Goal: Information Seeking & Learning: Learn about a topic

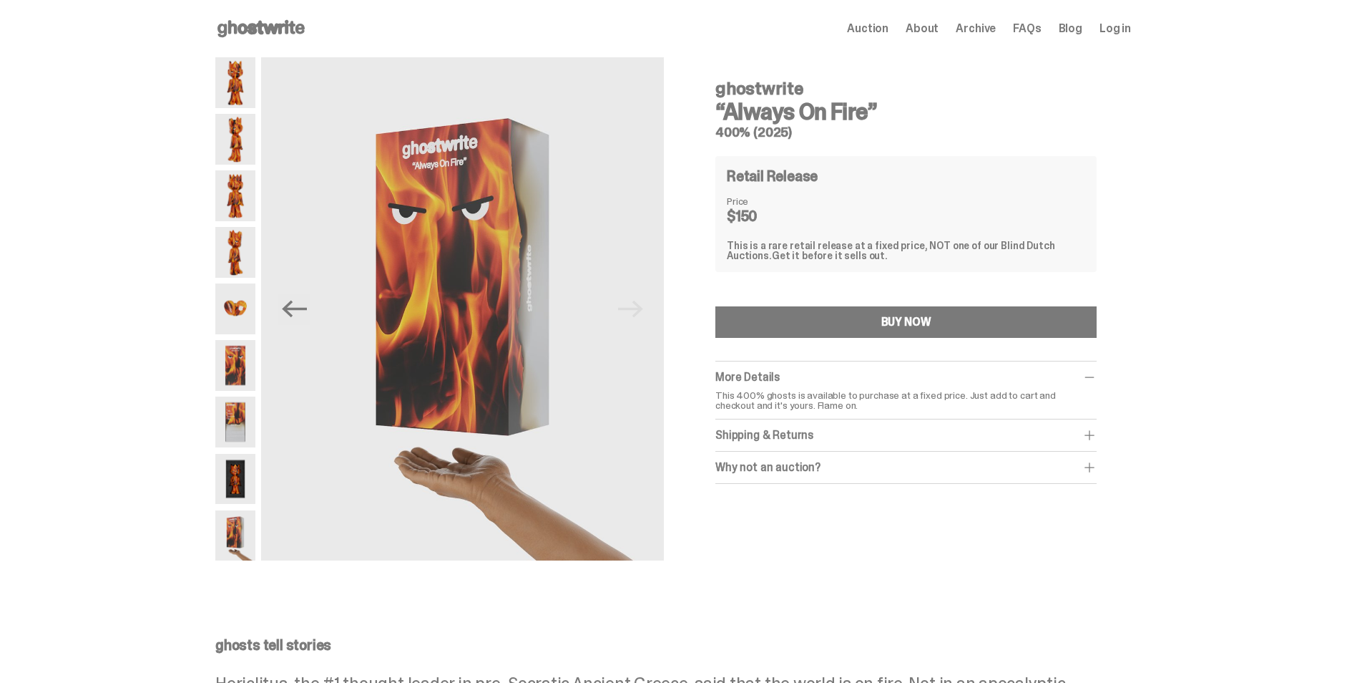
click at [240, 31] on icon at bounding box center [261, 28] width 92 height 23
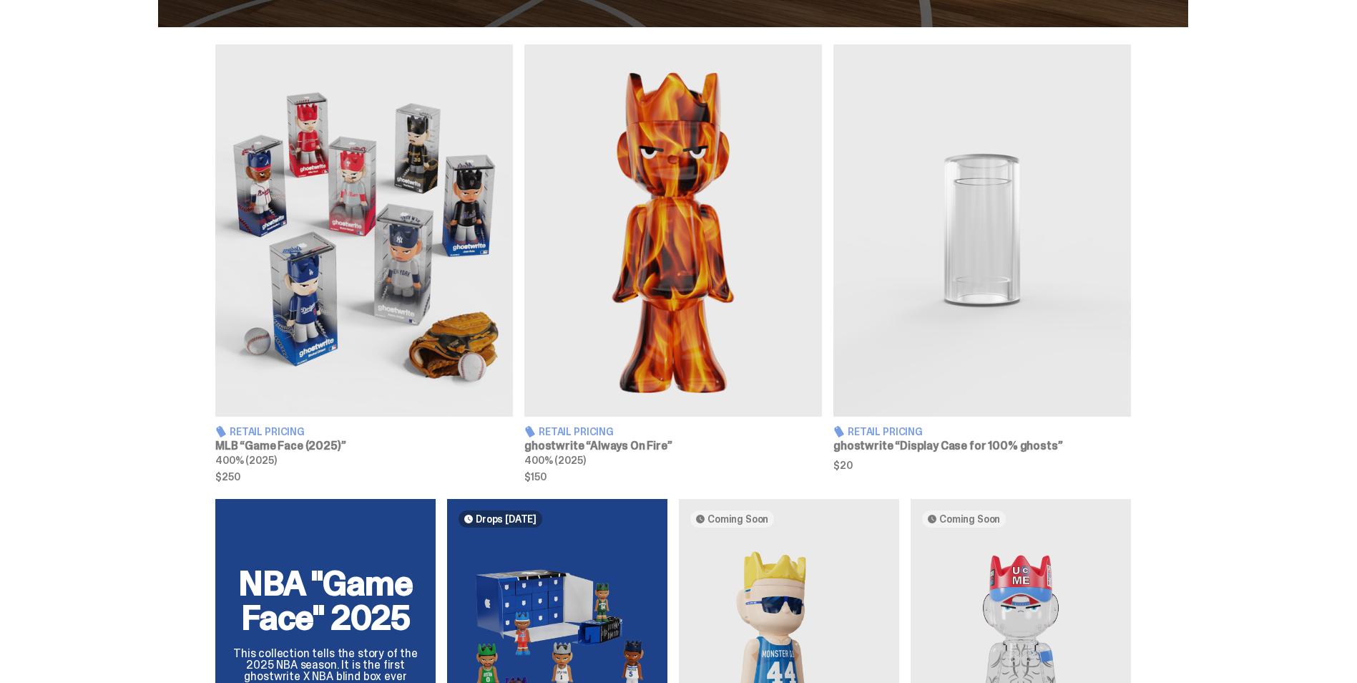
scroll to position [501, 0]
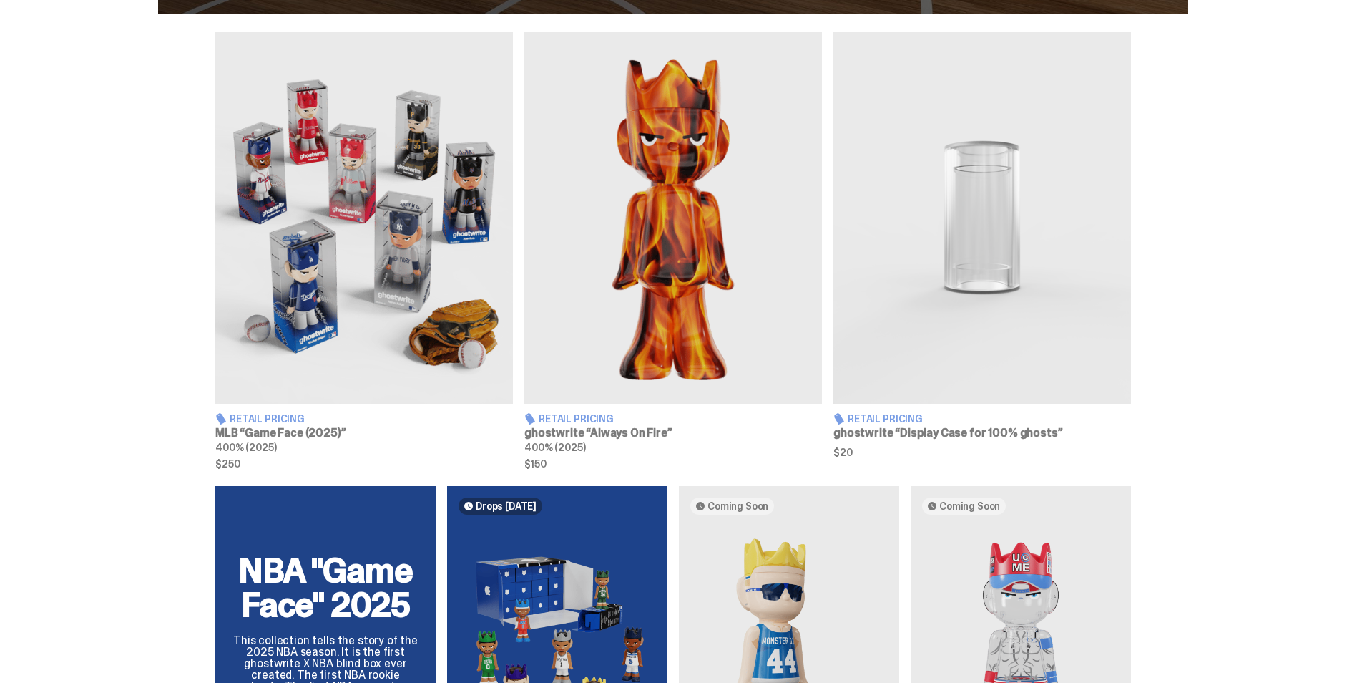
click at [298, 331] on img at bounding box center [364, 217] width 298 height 372
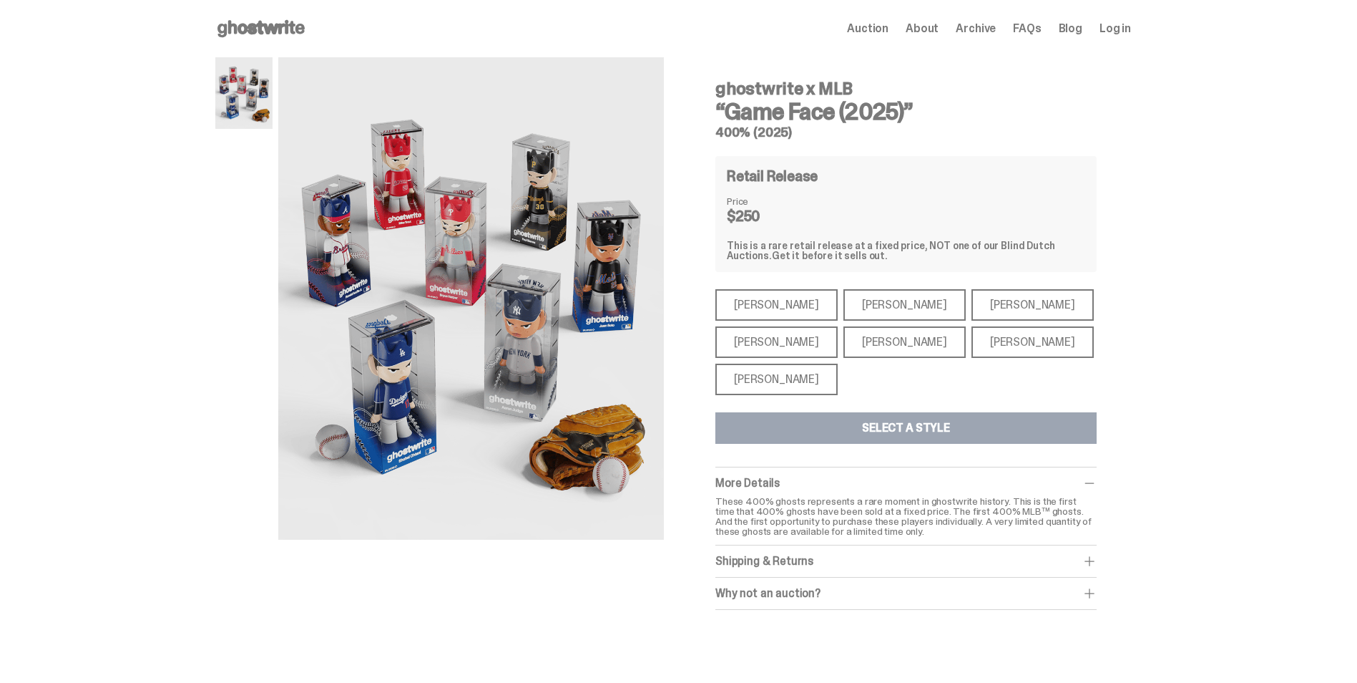
click at [761, 376] on div "[PERSON_NAME]" at bounding box center [776, 378] width 122 height 31
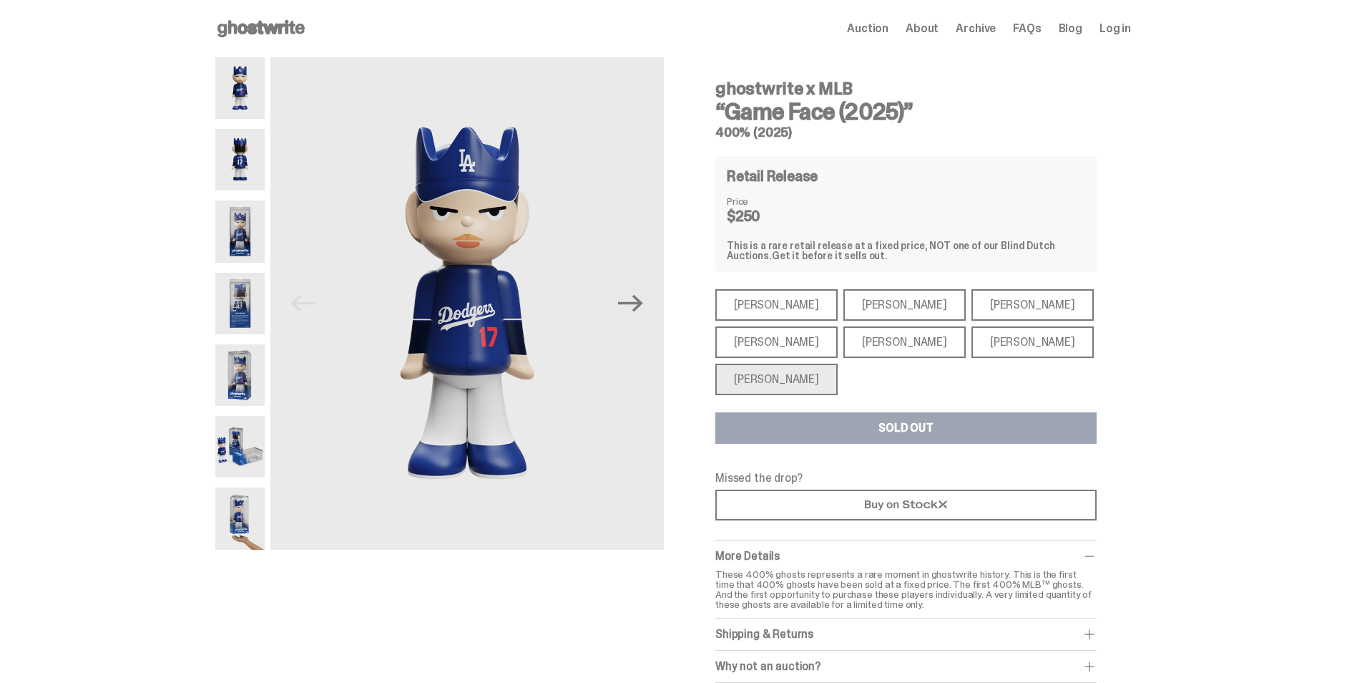
click at [755, 354] on div "[PERSON_NAME]" at bounding box center [776, 341] width 122 height 31
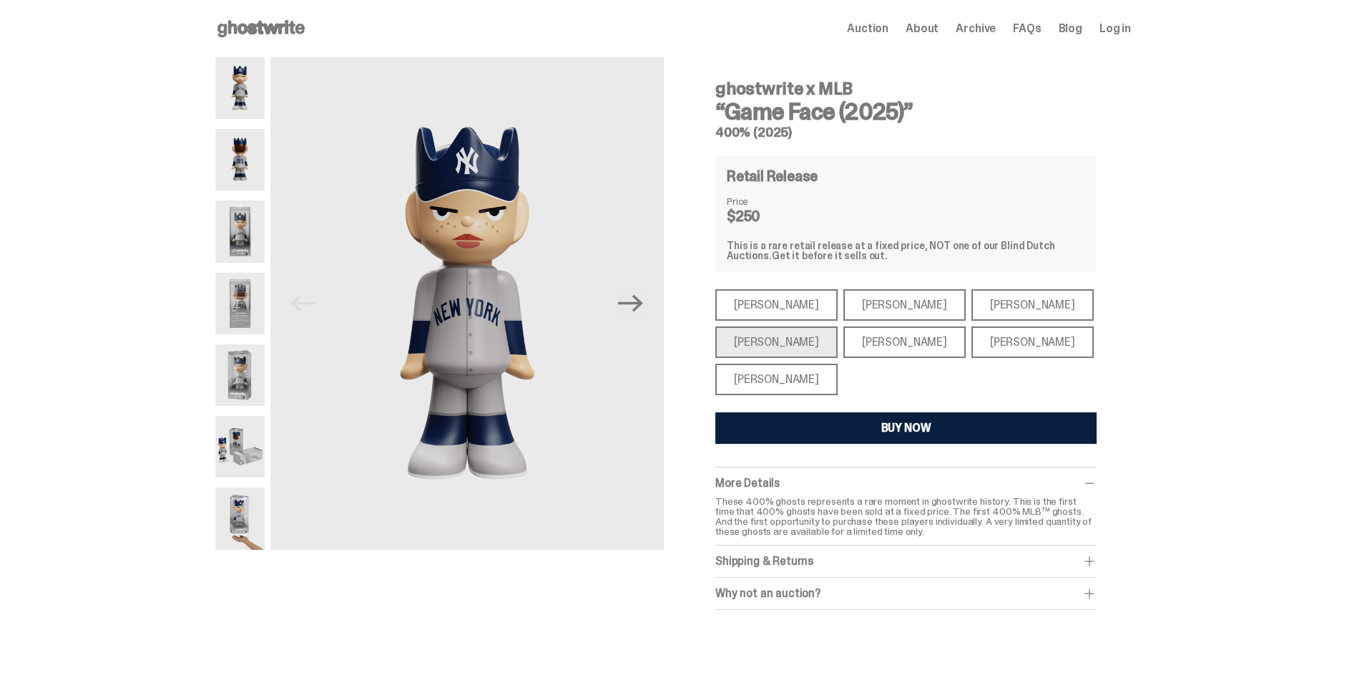
click at [773, 313] on div "[PERSON_NAME]" at bounding box center [776, 304] width 122 height 31
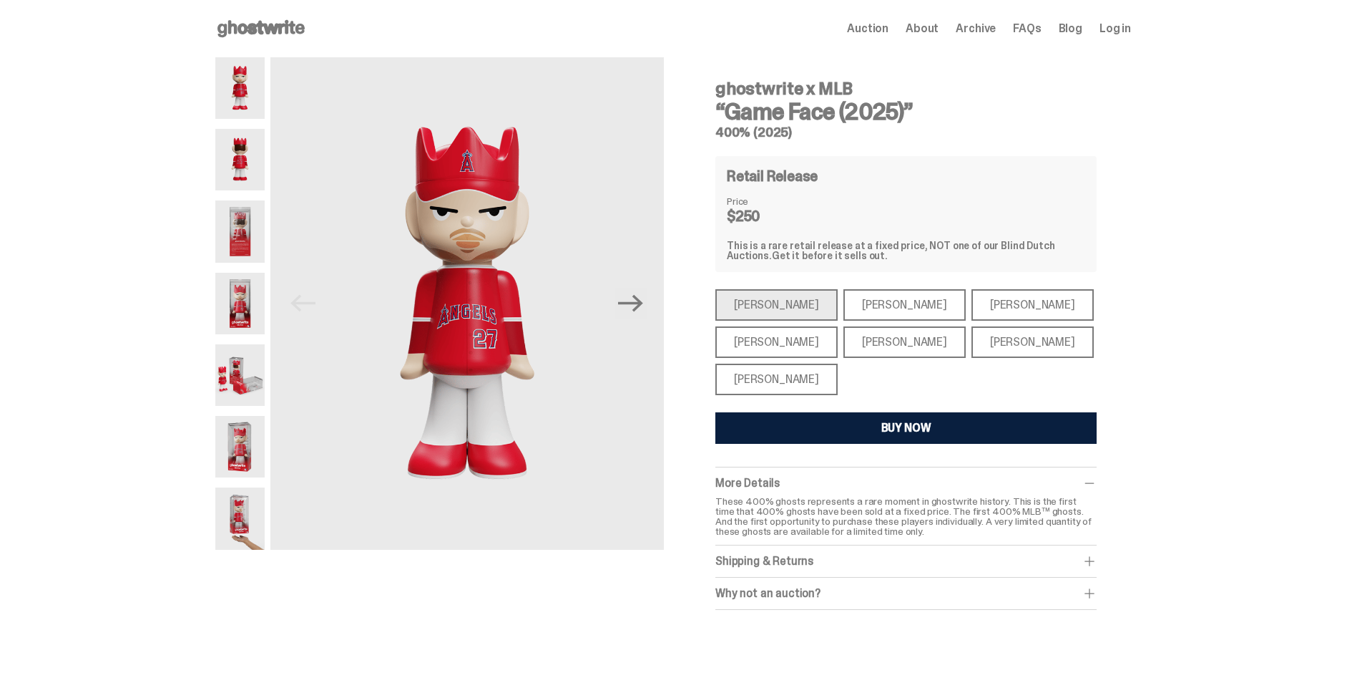
click at [844, 308] on div "[PERSON_NAME]" at bounding box center [905, 304] width 122 height 31
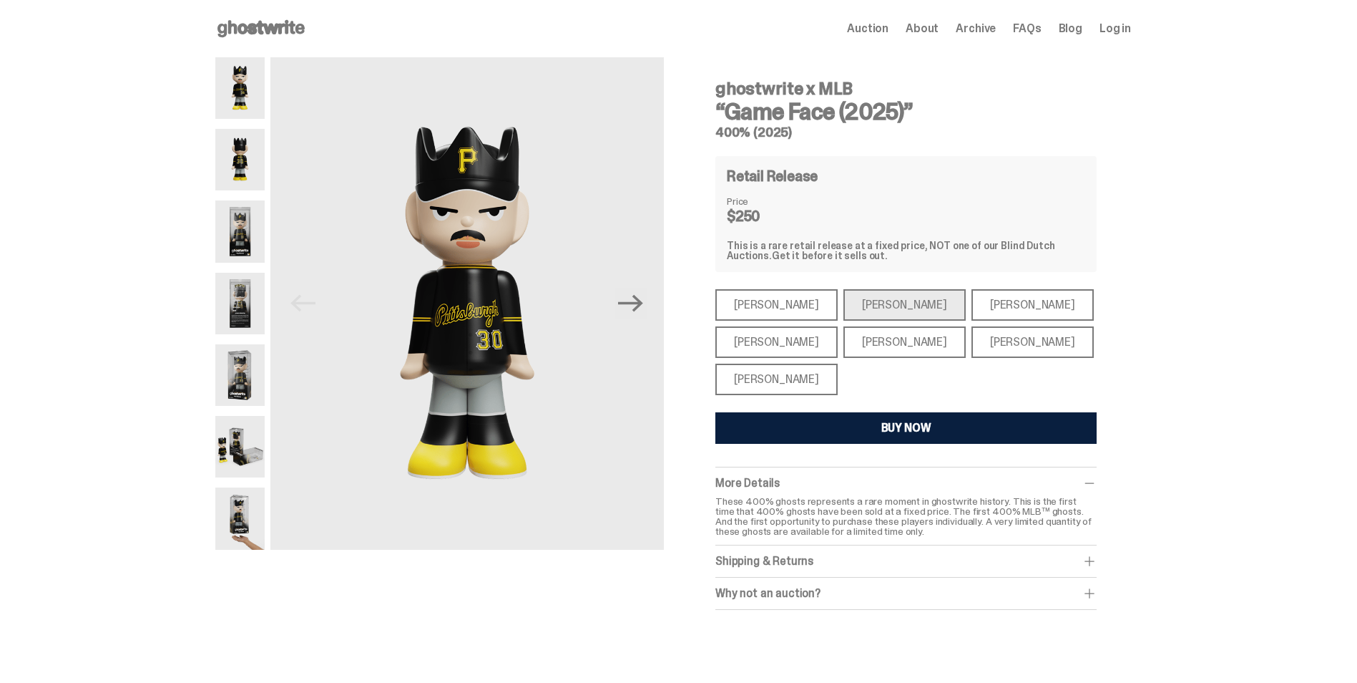
click at [972, 309] on div "[PERSON_NAME]" at bounding box center [1033, 304] width 122 height 31
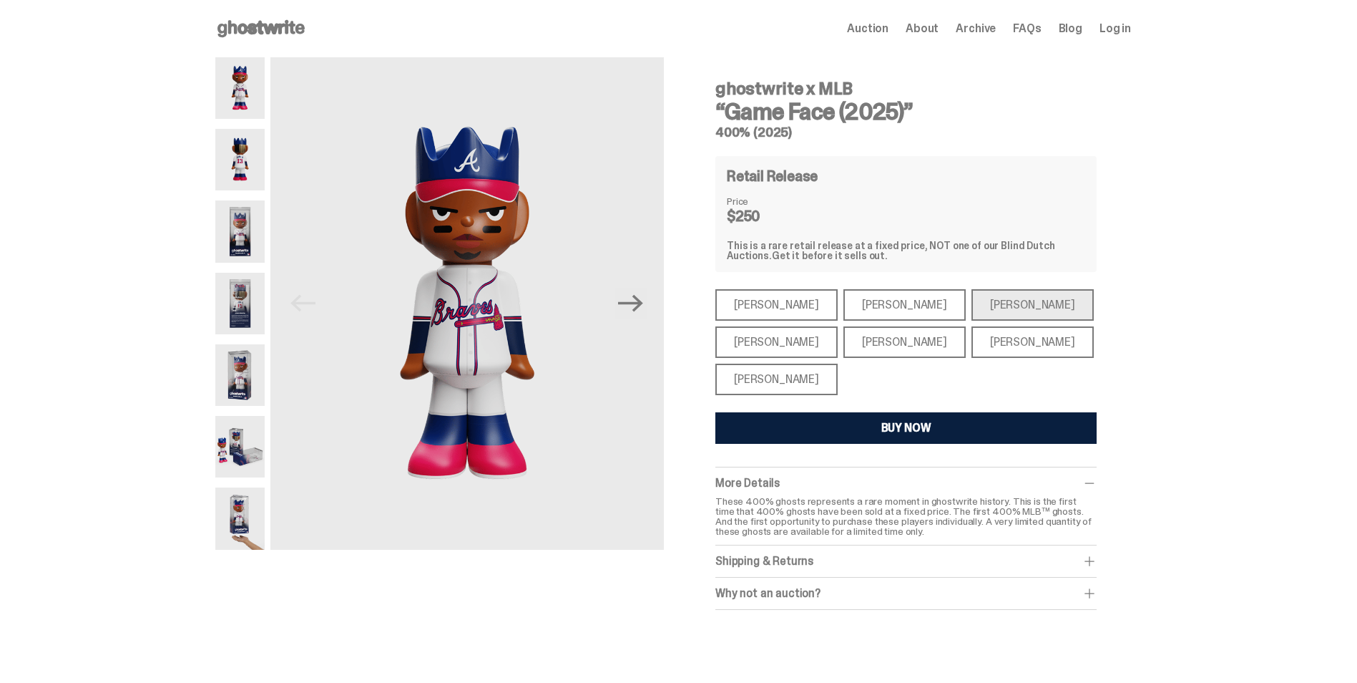
click at [972, 336] on div "[PERSON_NAME]" at bounding box center [1033, 341] width 122 height 31
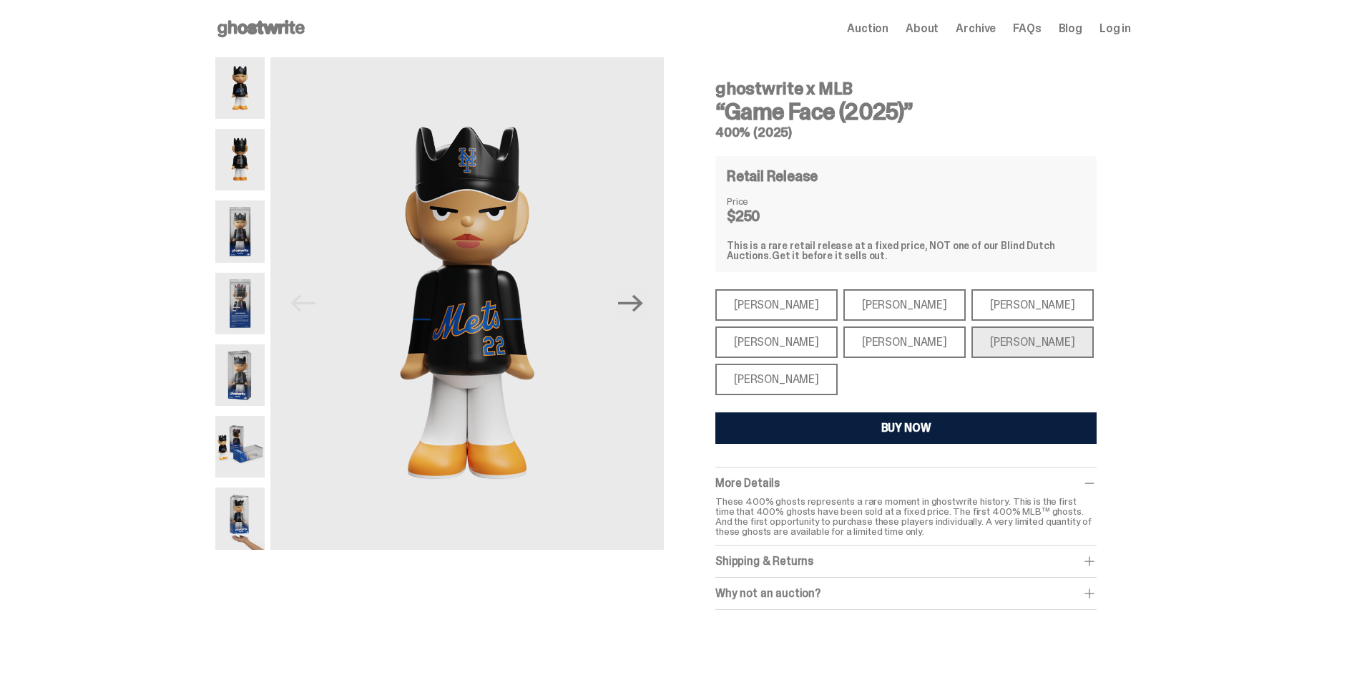
click at [898, 341] on div "[PERSON_NAME]" at bounding box center [905, 341] width 122 height 31
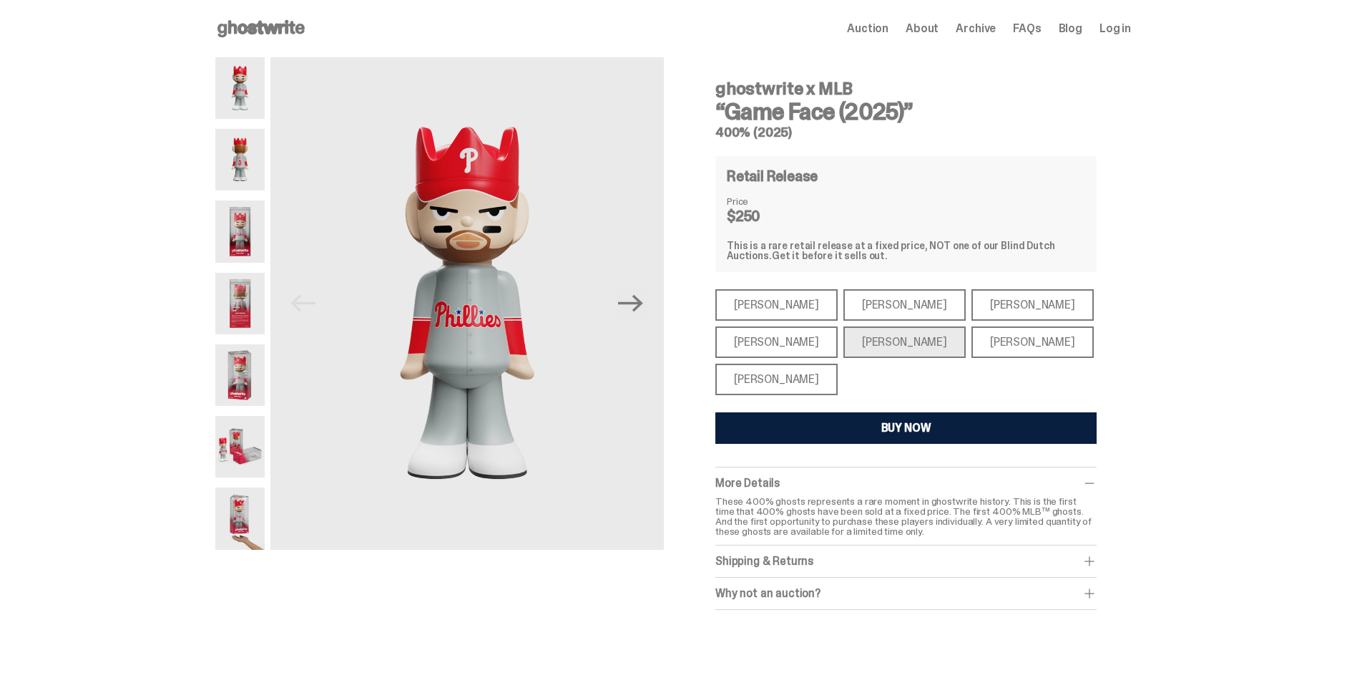
click at [789, 373] on div "[PERSON_NAME]" at bounding box center [776, 378] width 122 height 31
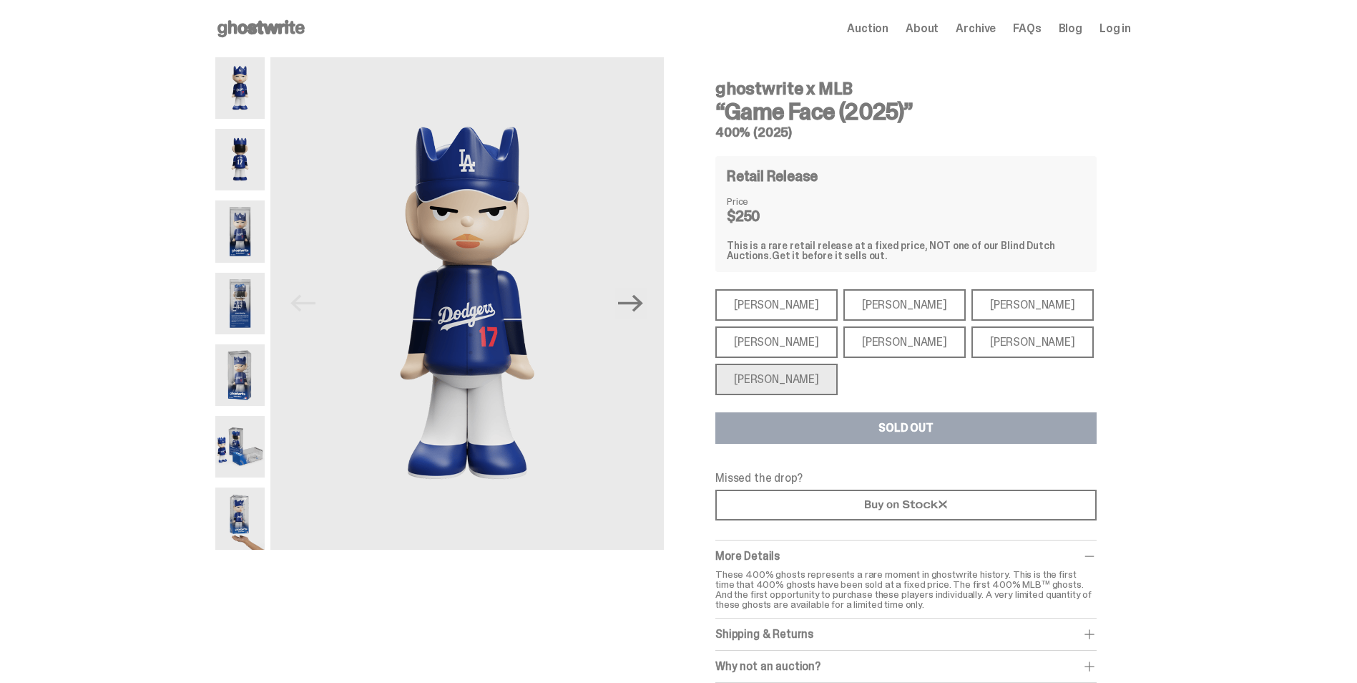
click at [275, 39] on icon at bounding box center [261, 28] width 92 height 23
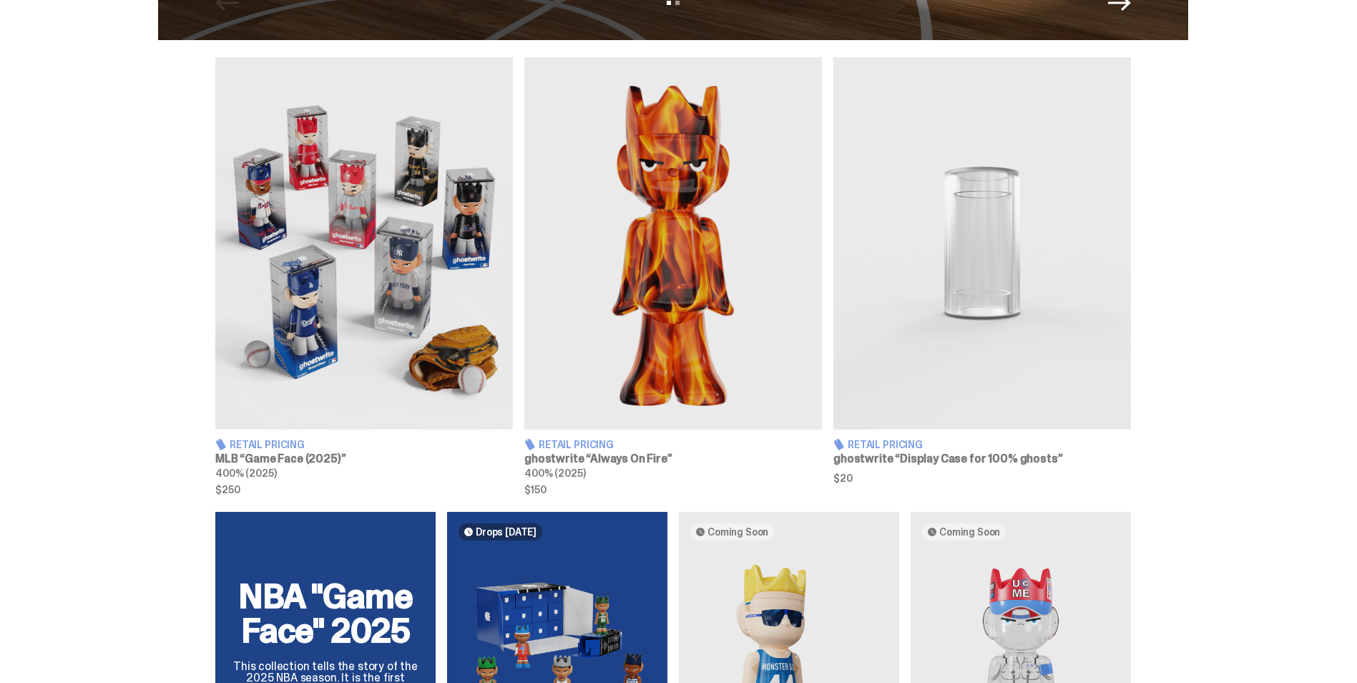
scroll to position [501, 0]
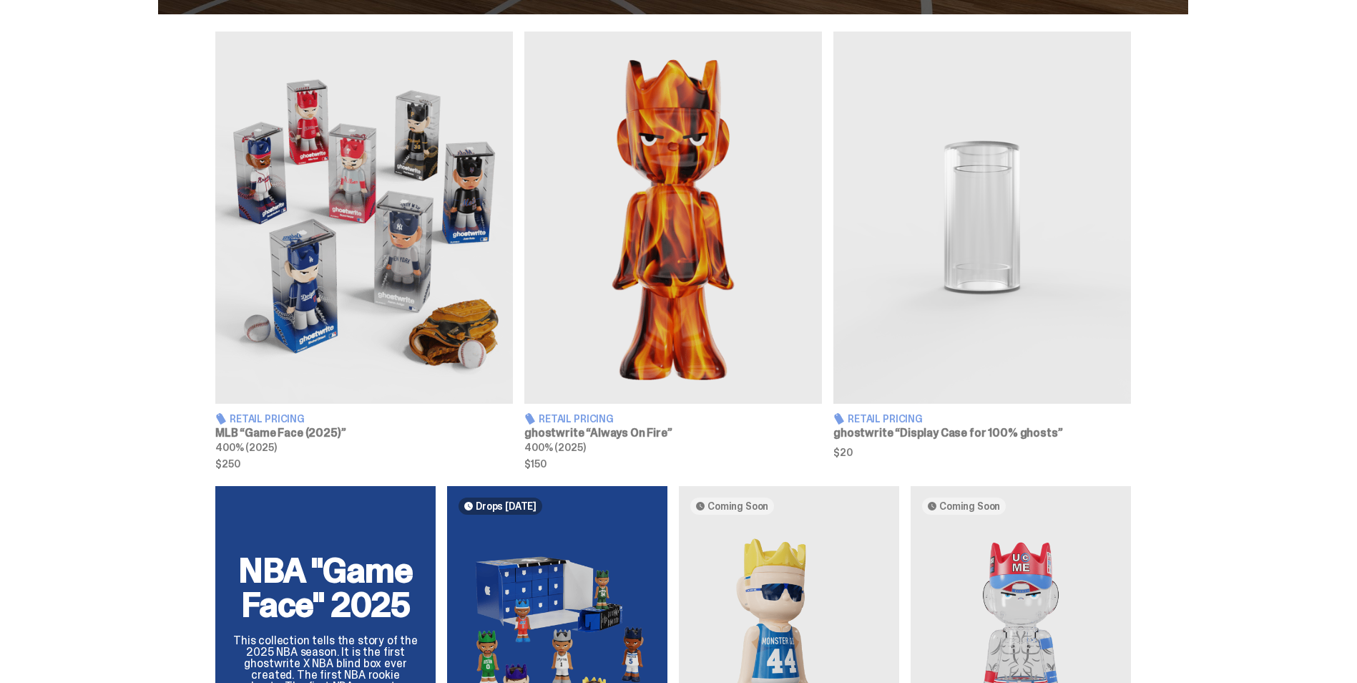
click at [568, 336] on img at bounding box center [673, 217] width 298 height 372
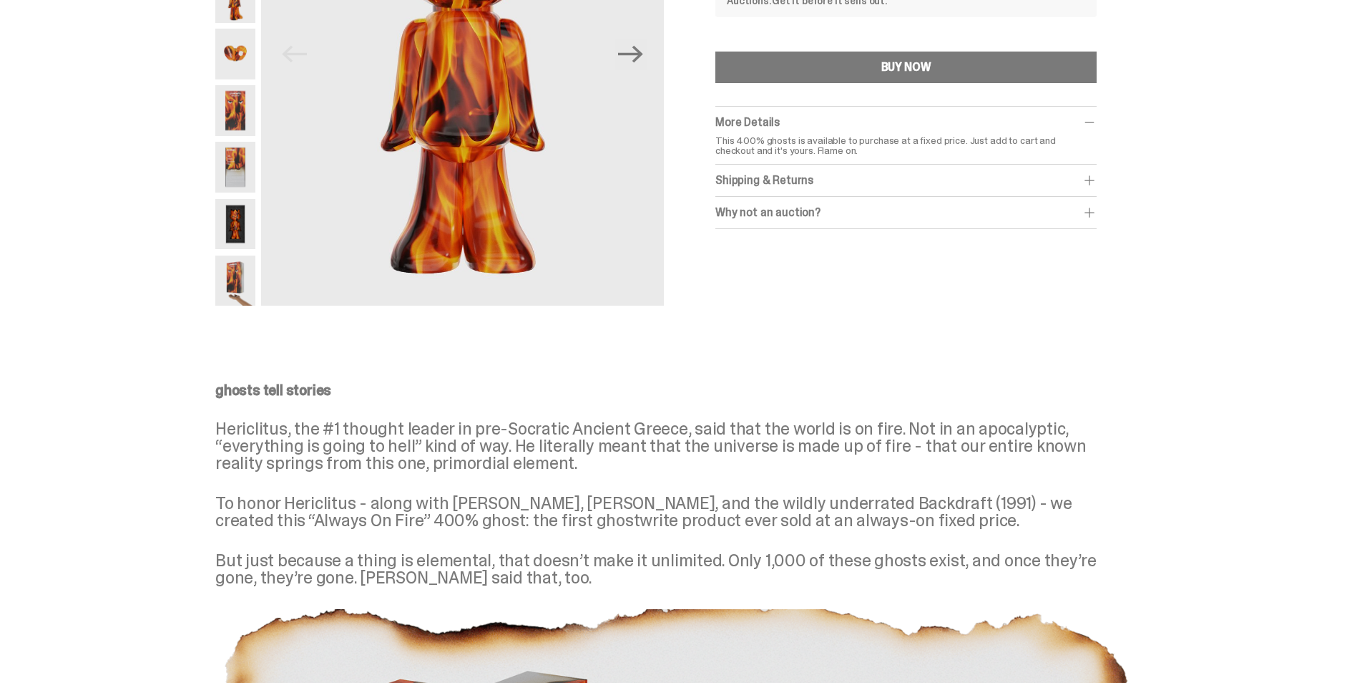
scroll to position [358, 0]
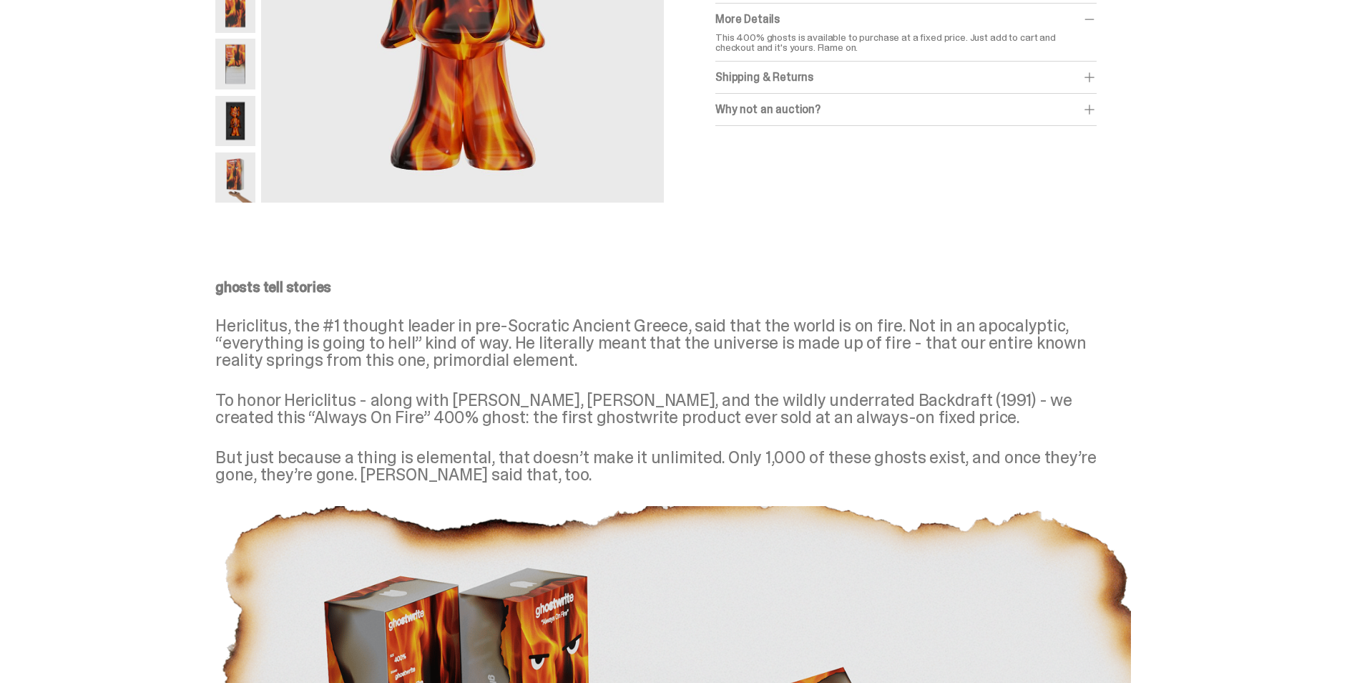
click at [1088, 108] on span at bounding box center [1089, 109] width 14 height 14
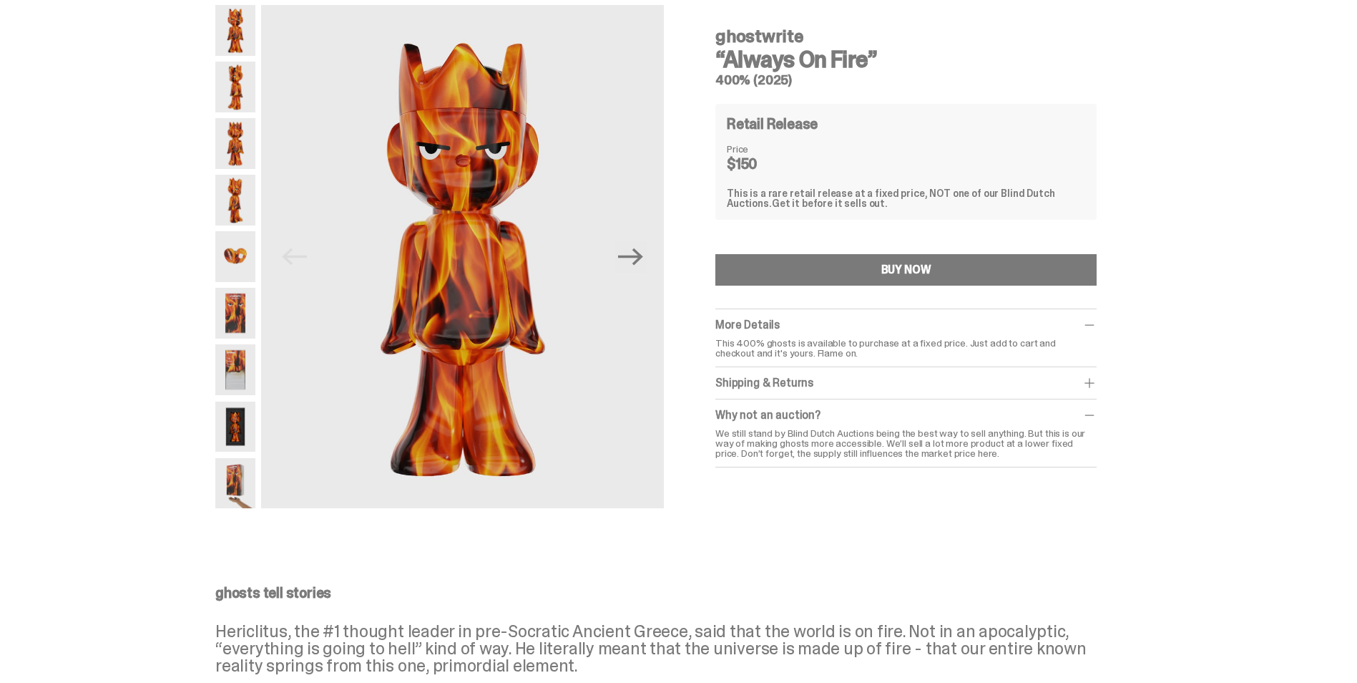
scroll to position [39, 0]
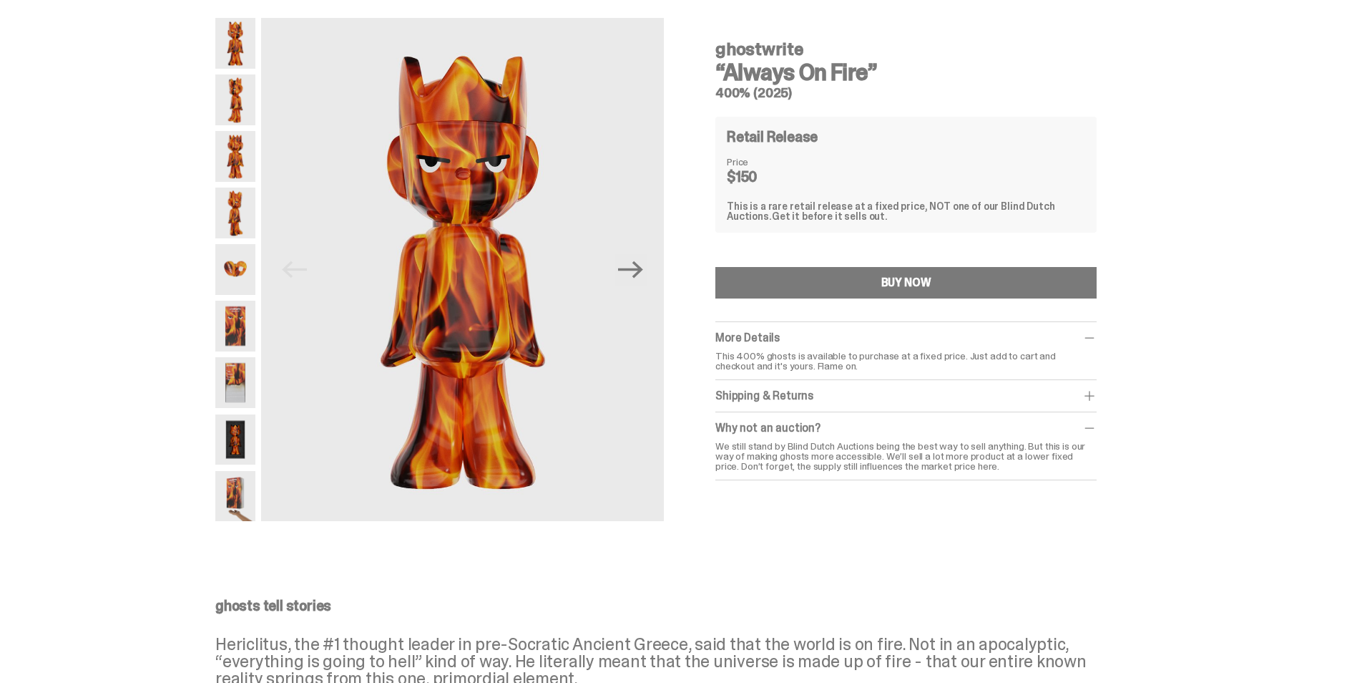
click at [245, 261] on img at bounding box center [235, 269] width 40 height 51
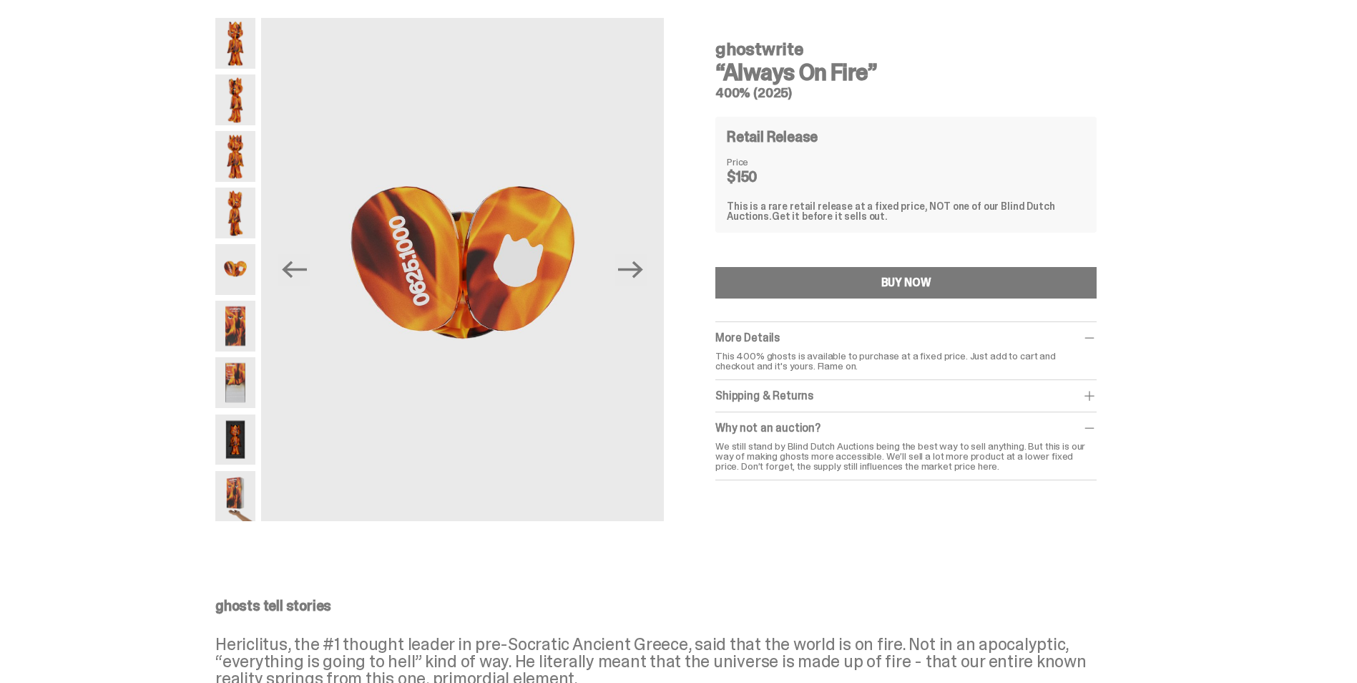
click at [240, 84] on img at bounding box center [235, 99] width 40 height 51
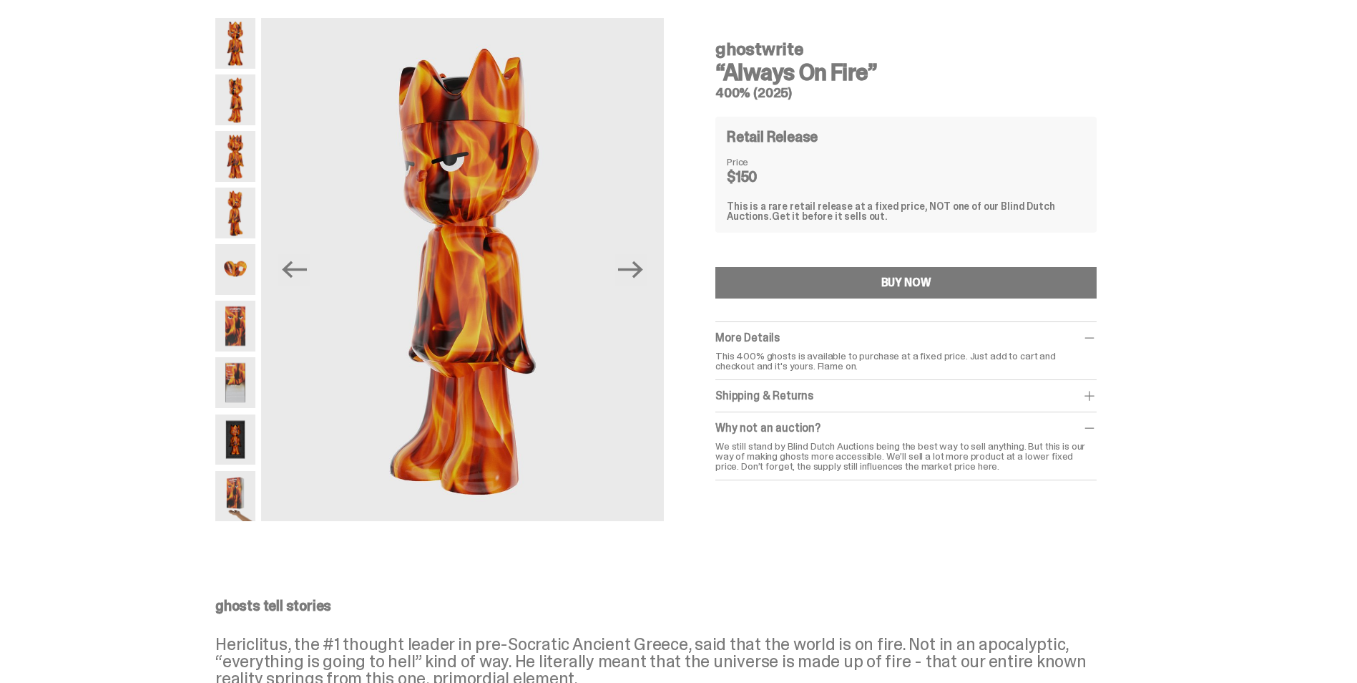
click at [231, 145] on img at bounding box center [235, 156] width 40 height 51
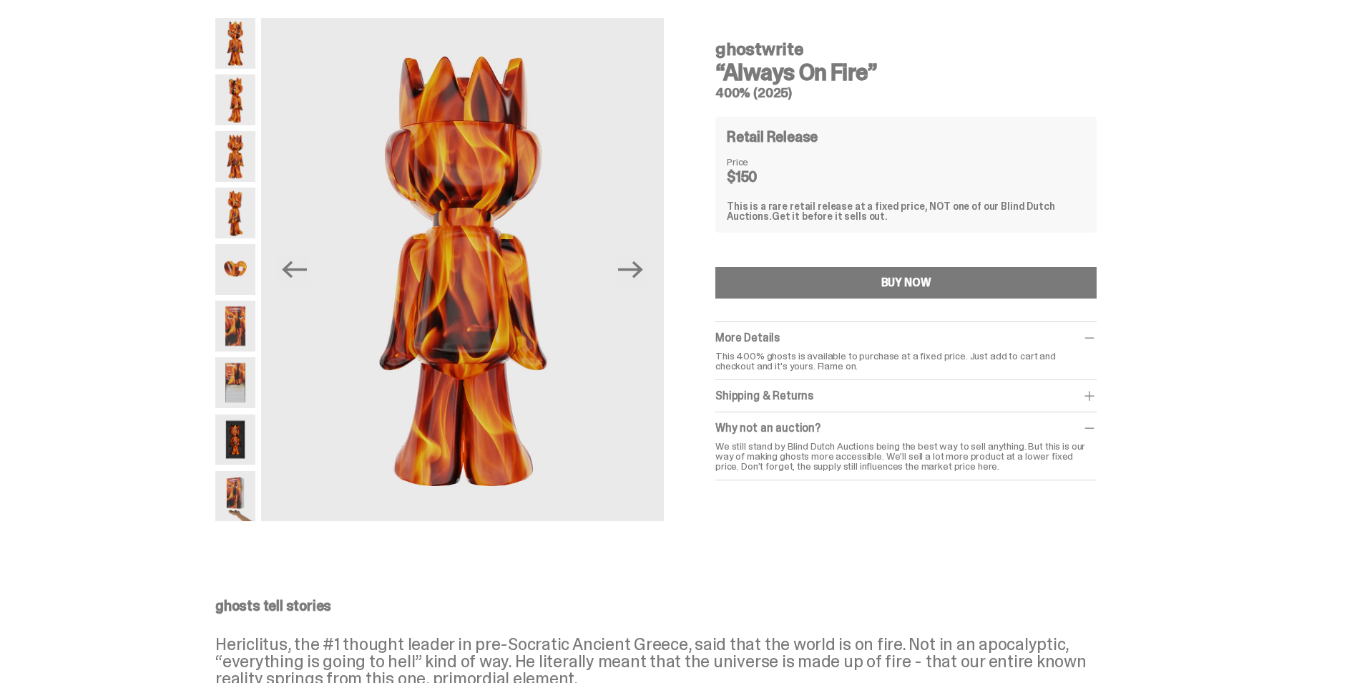
click at [242, 431] on img at bounding box center [235, 439] width 40 height 51
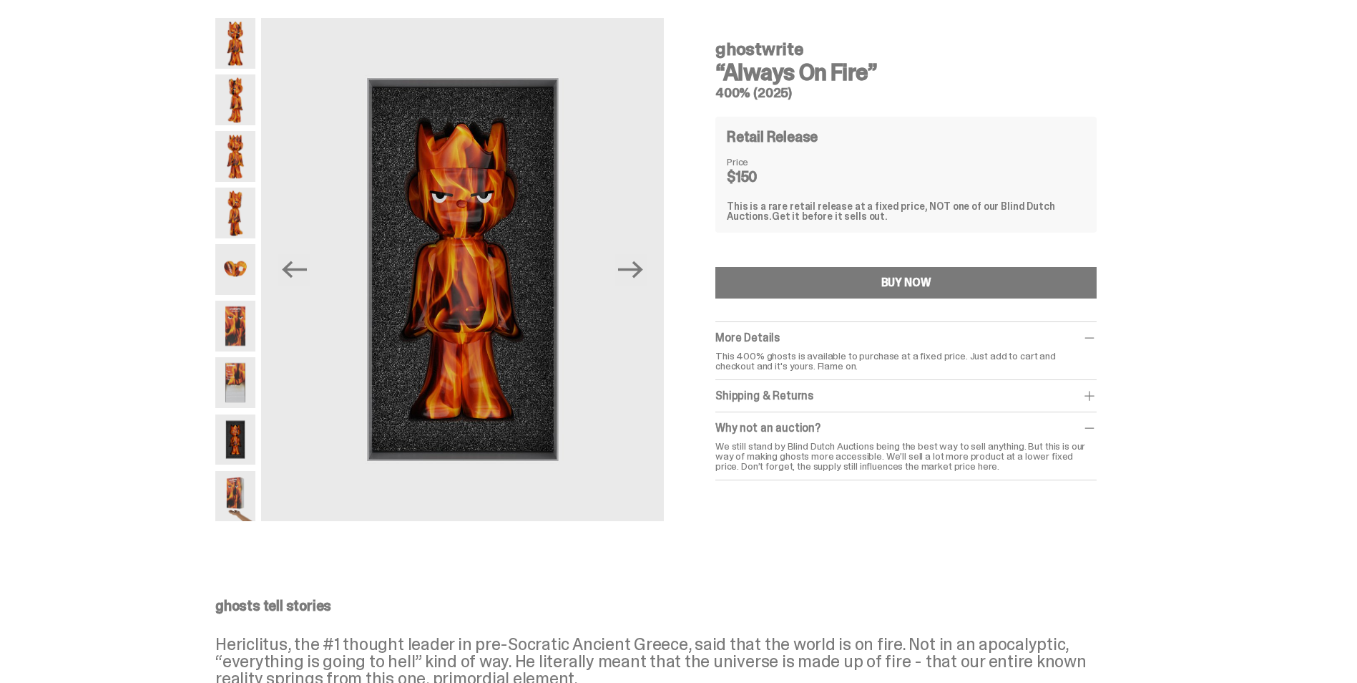
click at [238, 383] on img at bounding box center [235, 382] width 40 height 51
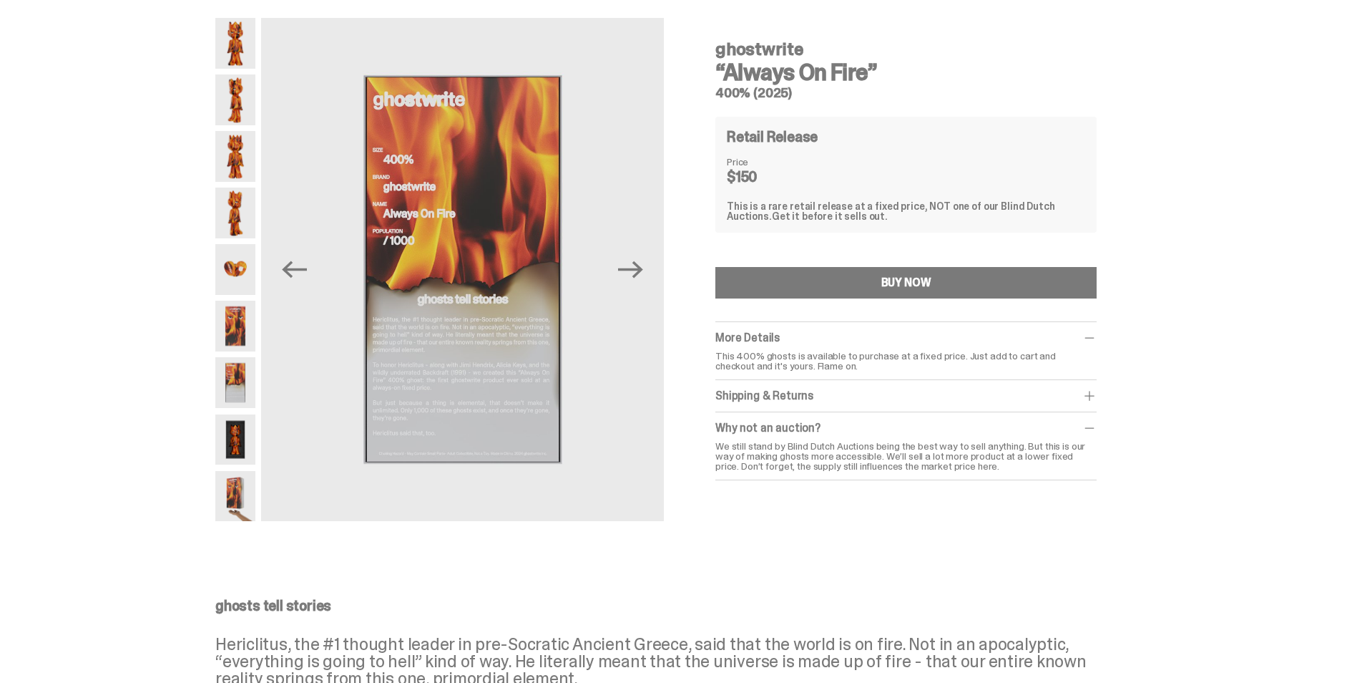
click at [239, 433] on img at bounding box center [235, 439] width 40 height 51
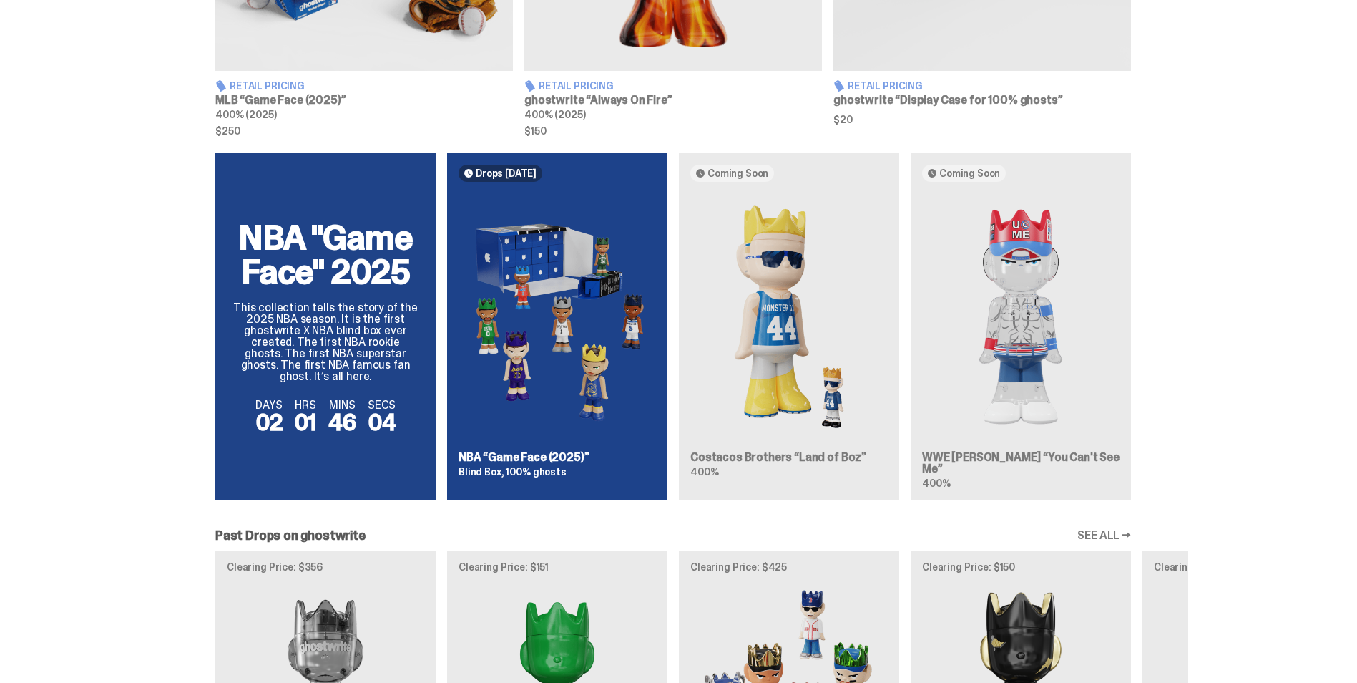
scroll to position [859, 0]
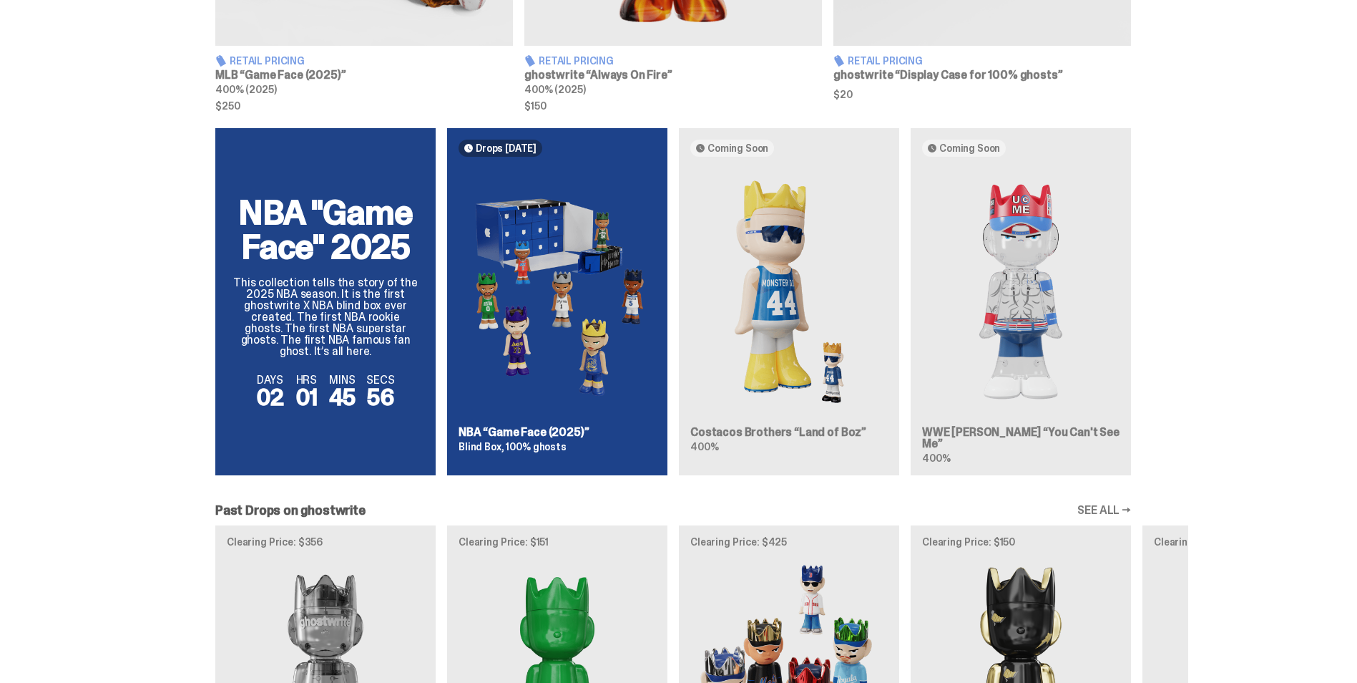
click at [759, 429] on div "NBA "Game Face" 2025 This collection tells the story of the 2025 NBA season. It…" at bounding box center [673, 307] width 1030 height 358
click at [774, 263] on div "NBA "Game Face" 2025 This collection tells the story of the 2025 NBA season. It…" at bounding box center [673, 307] width 1030 height 358
click at [808, 189] on div "NBA "Game Face" 2025 This collection tells the story of the 2025 NBA season. It…" at bounding box center [673, 307] width 1030 height 358
click at [974, 195] on div "NBA "Game Face" 2025 This collection tells the story of the 2025 NBA season. It…" at bounding box center [673, 307] width 1030 height 358
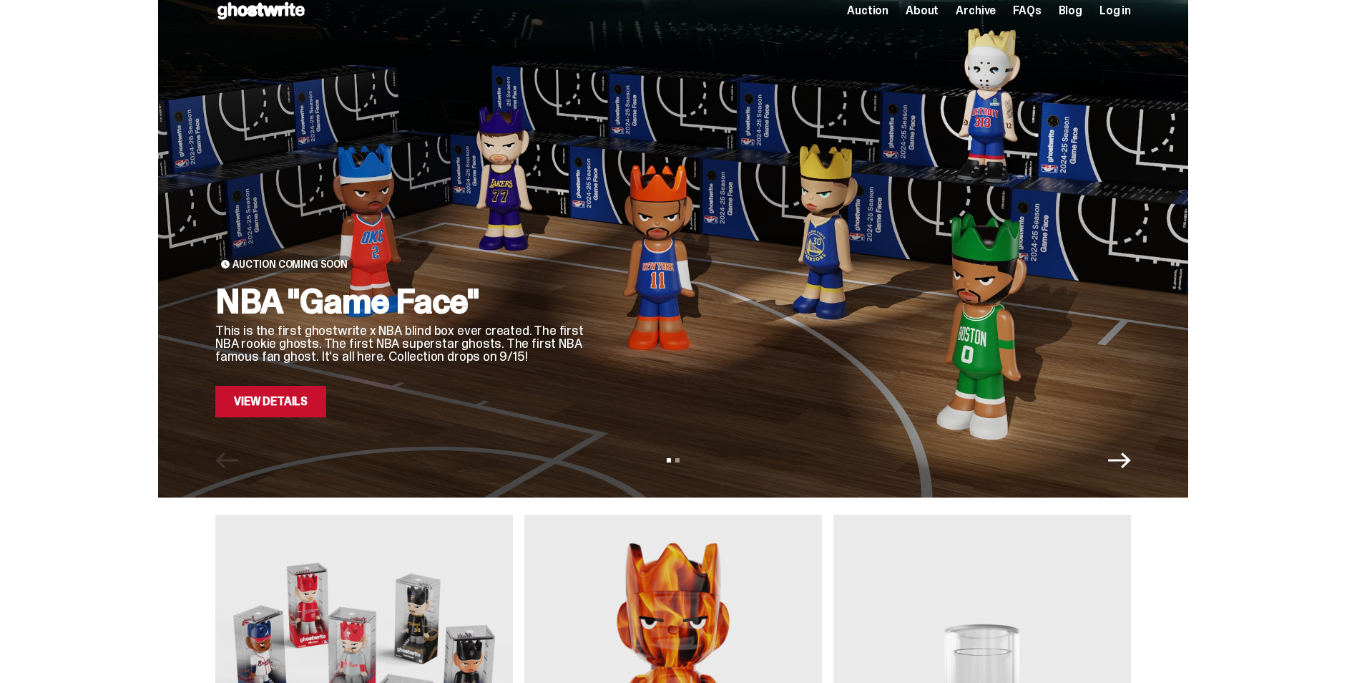
scroll to position [0, 0]
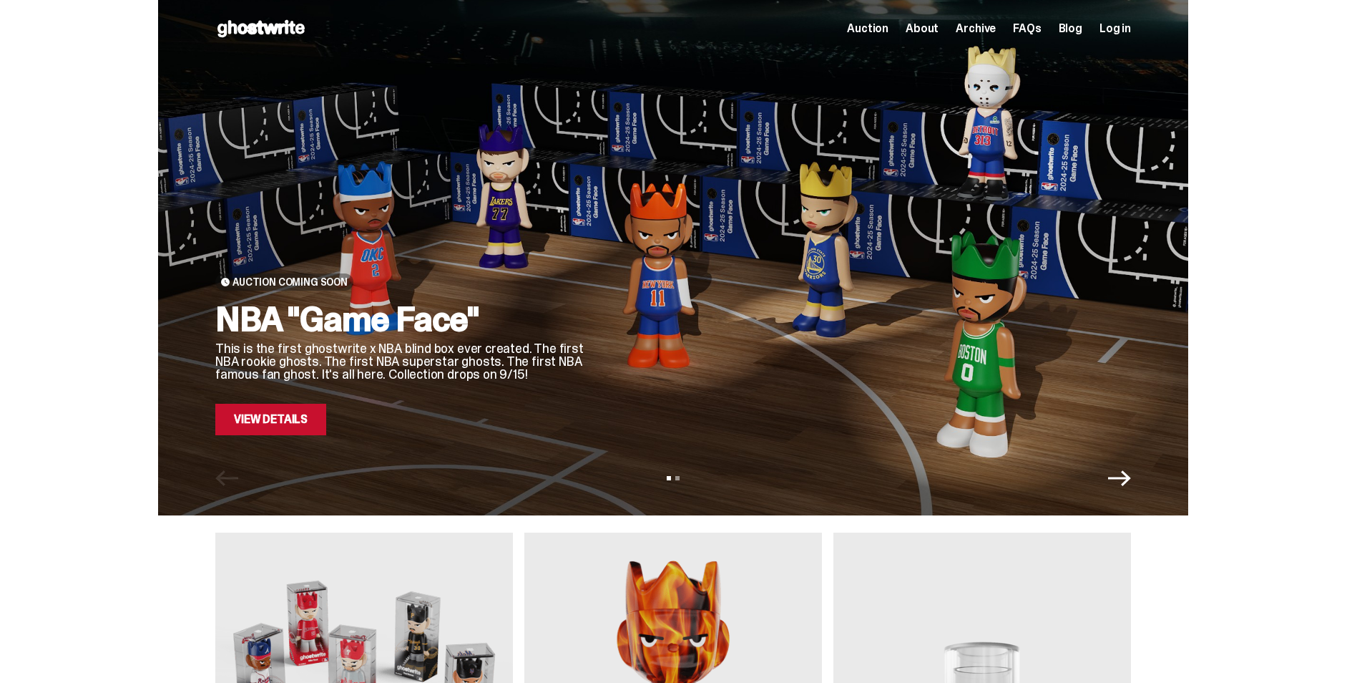
click at [316, 416] on link "View Details" at bounding box center [270, 419] width 111 height 31
